Goal: Navigation & Orientation: Go to known website

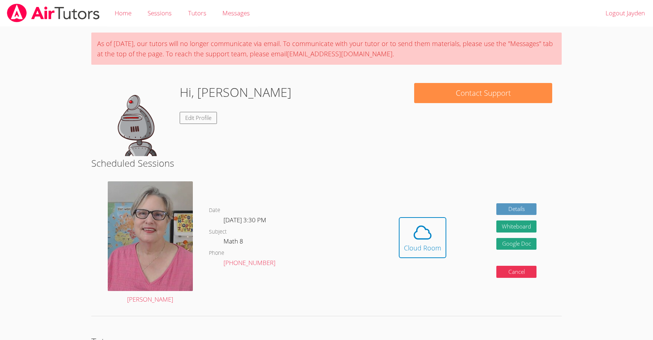
scroll to position [102, 0]
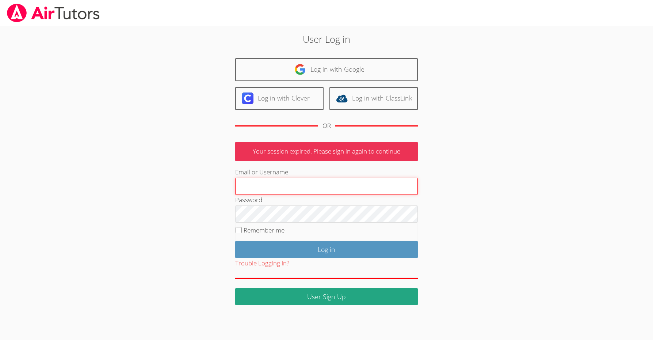
type input "[EMAIL_ADDRESS][DOMAIN_NAME]"
click at [280, 231] on label "Remember me" at bounding box center [264, 230] width 41 height 8
click at [242, 231] on input "Remember me" at bounding box center [239, 230] width 6 height 6
checkbox input "true"
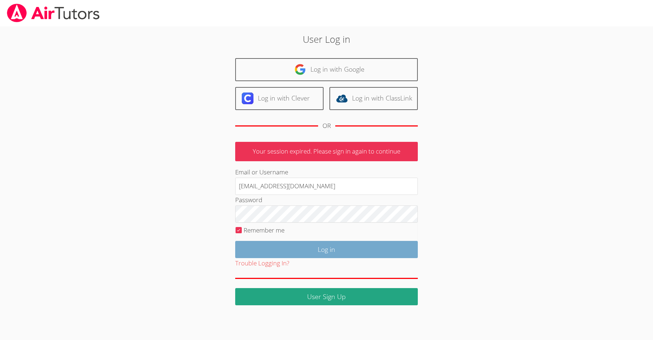
click at [313, 245] on input "Log in" at bounding box center [326, 249] width 183 height 17
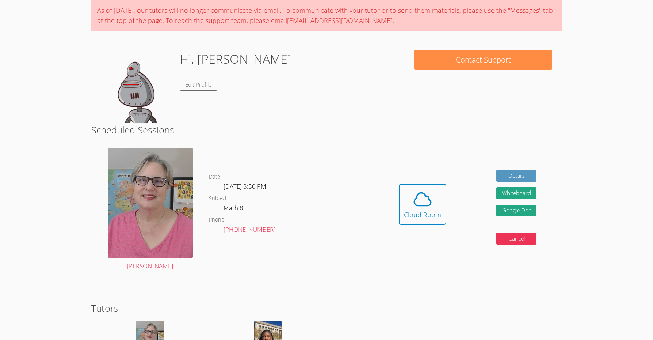
scroll to position [61, 0]
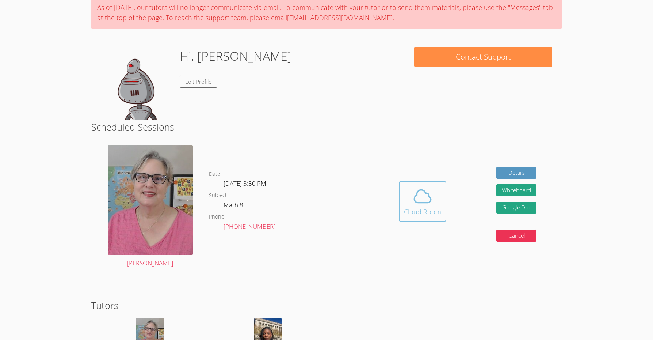
click at [421, 195] on icon at bounding box center [423, 196] width 20 height 20
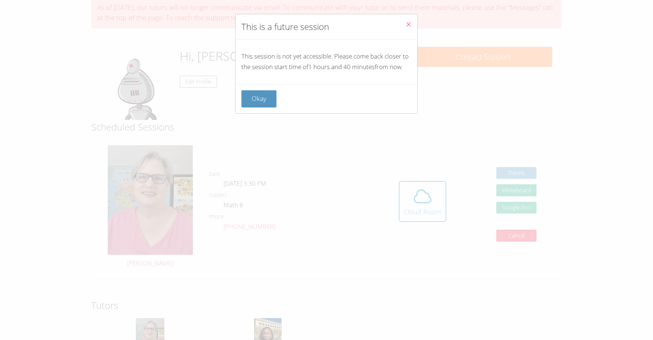
click at [411, 25] on icon "Close" at bounding box center [409, 24] width 6 height 6
